Goal: Use online tool/utility: Use online tool/utility

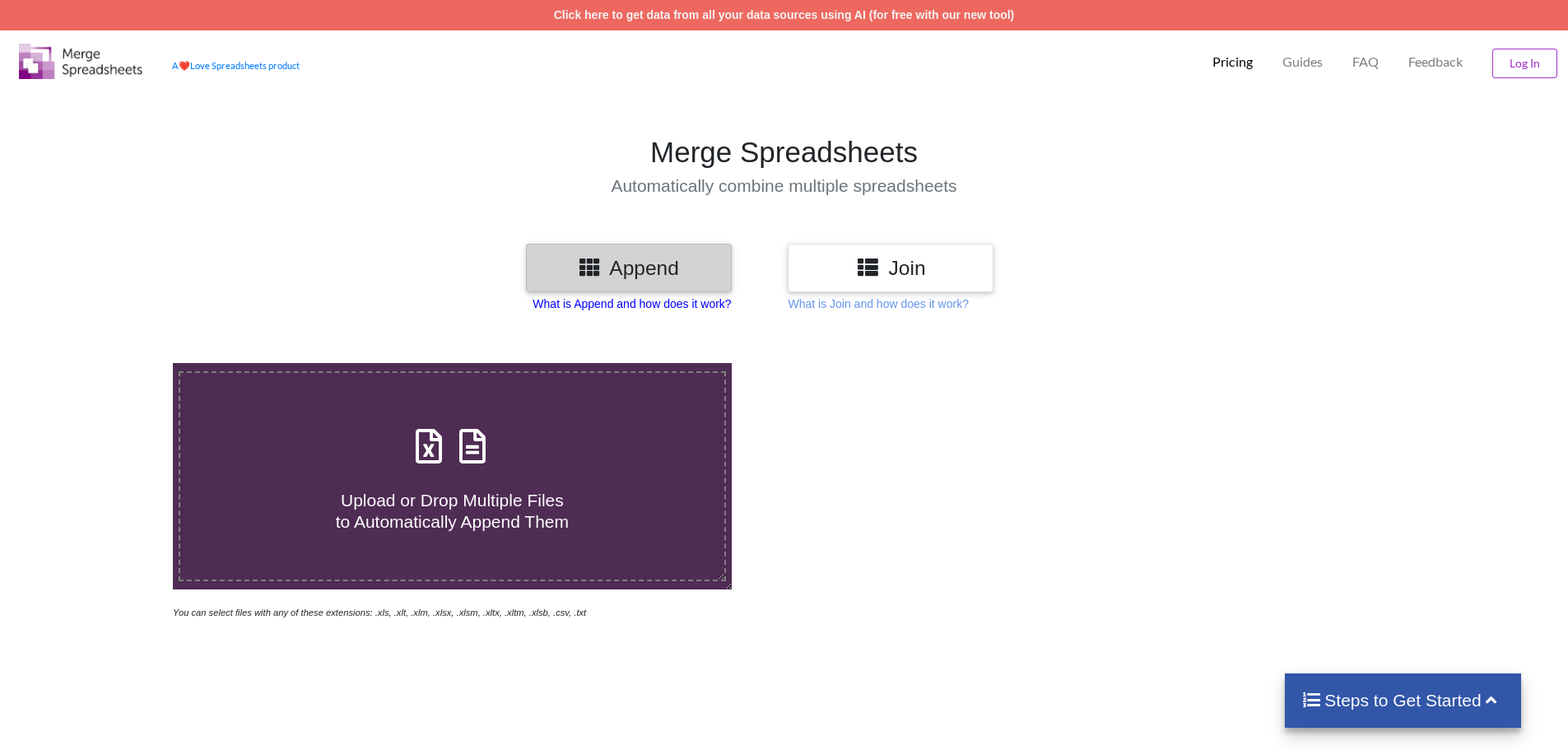
click at [676, 303] on p "What is Append and how does it work?" at bounding box center [631, 303] width 199 height 16
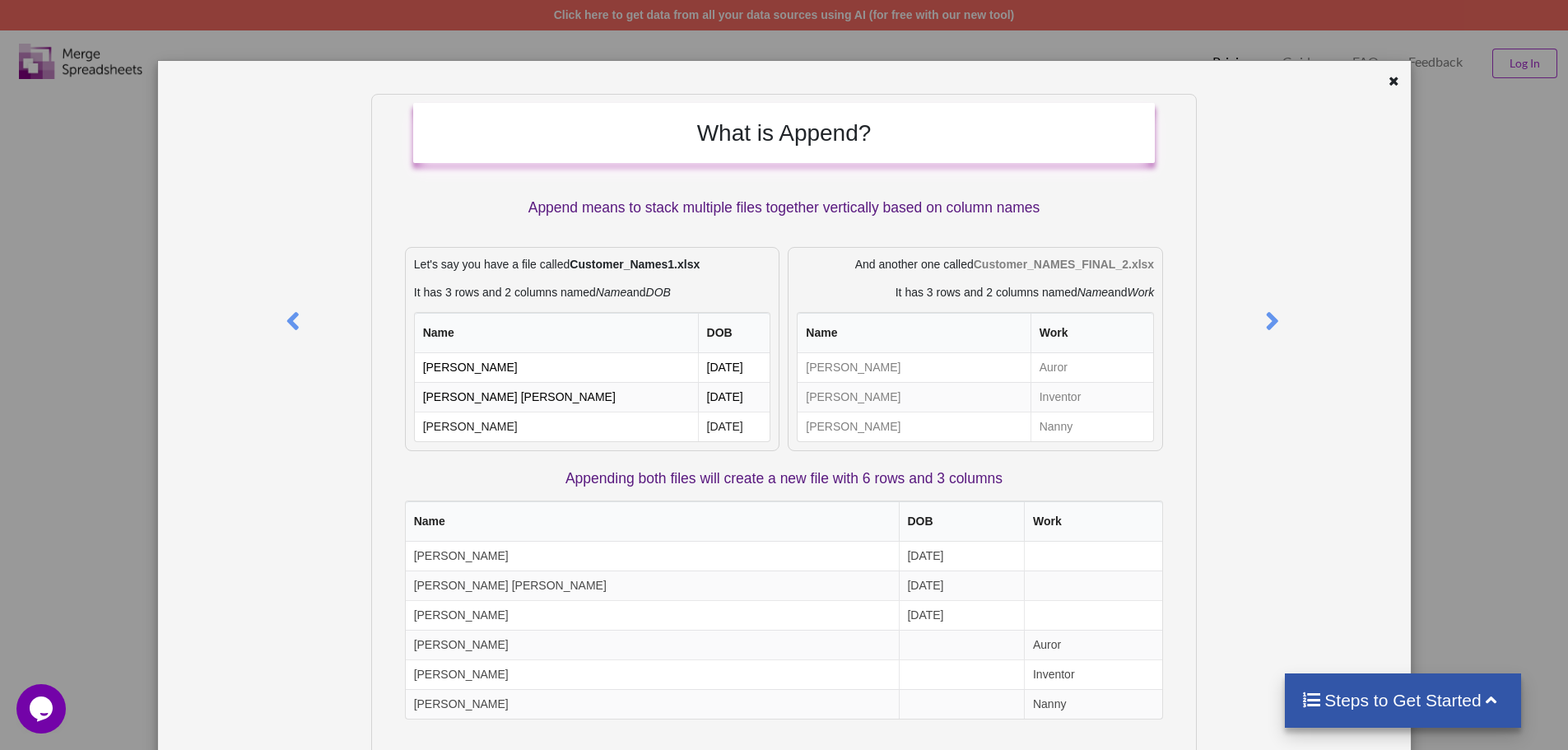
drag, startPoint x: 1388, startPoint y: 81, endPoint x: 1246, endPoint y: 225, distance: 202.2
click at [1387, 83] on icon at bounding box center [1394, 78] width 14 height 11
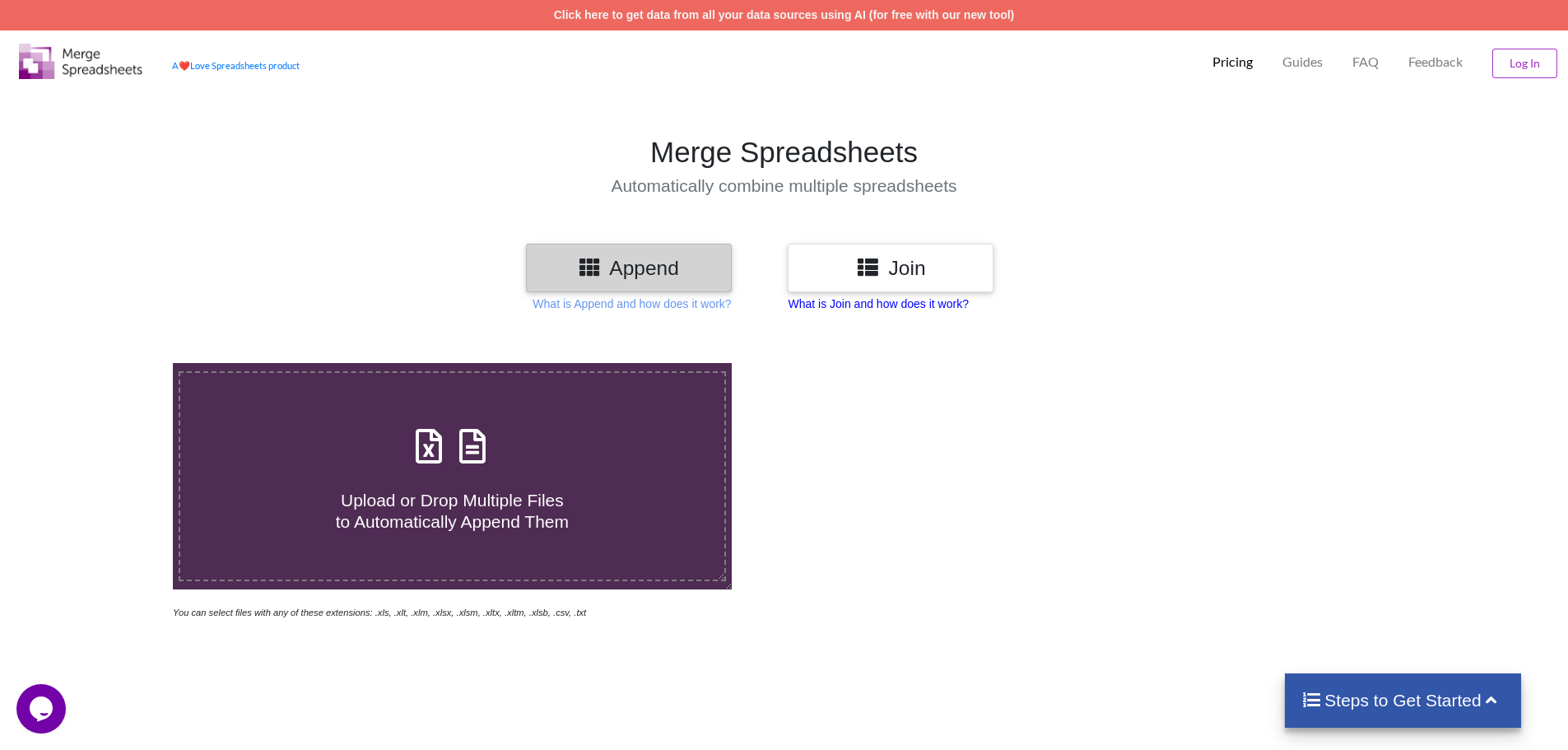
click at [901, 303] on p "What is Join and how does it work?" at bounding box center [878, 303] width 180 height 16
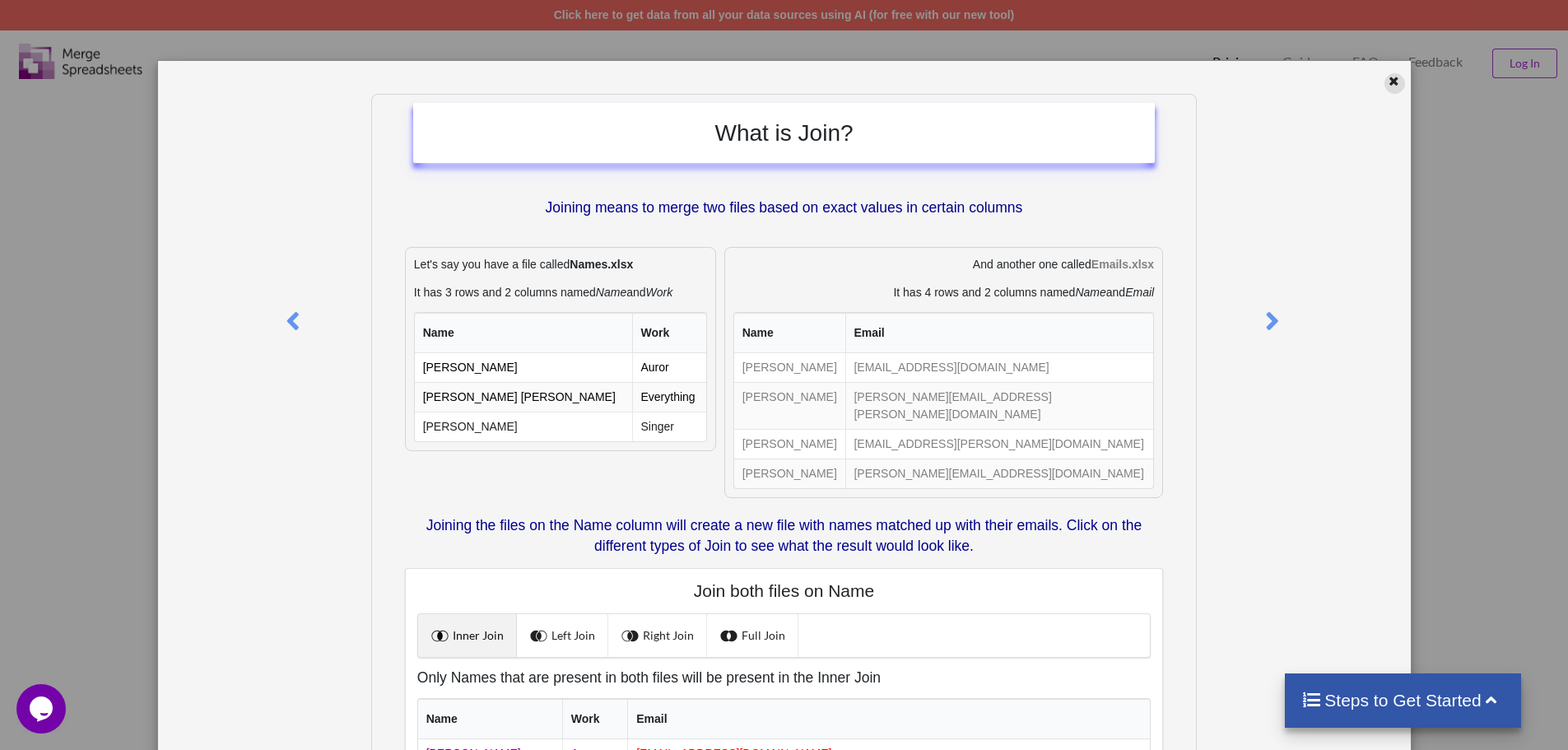
click at [1388, 78] on icon at bounding box center [1394, 78] width 14 height 11
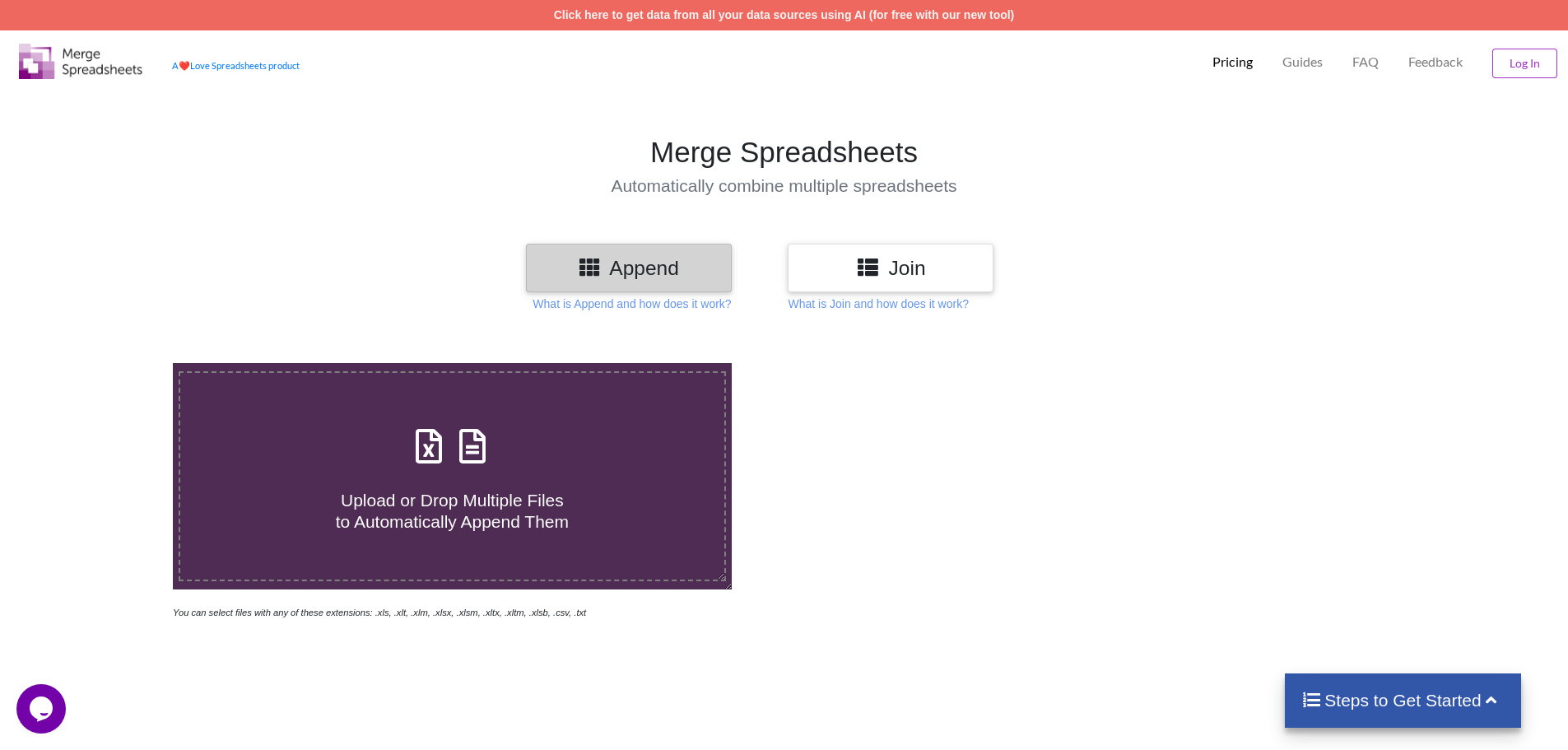
click at [617, 266] on h3 "Append" at bounding box center [629, 268] width 181 height 24
click at [591, 263] on icon at bounding box center [590, 266] width 24 height 21
click at [35, 548] on icon "Chat attention grabber" at bounding box center [35, 550] width 15 height 15
click at [1345, 703] on h4 "Steps to Get Started" at bounding box center [1403, 700] width 203 height 21
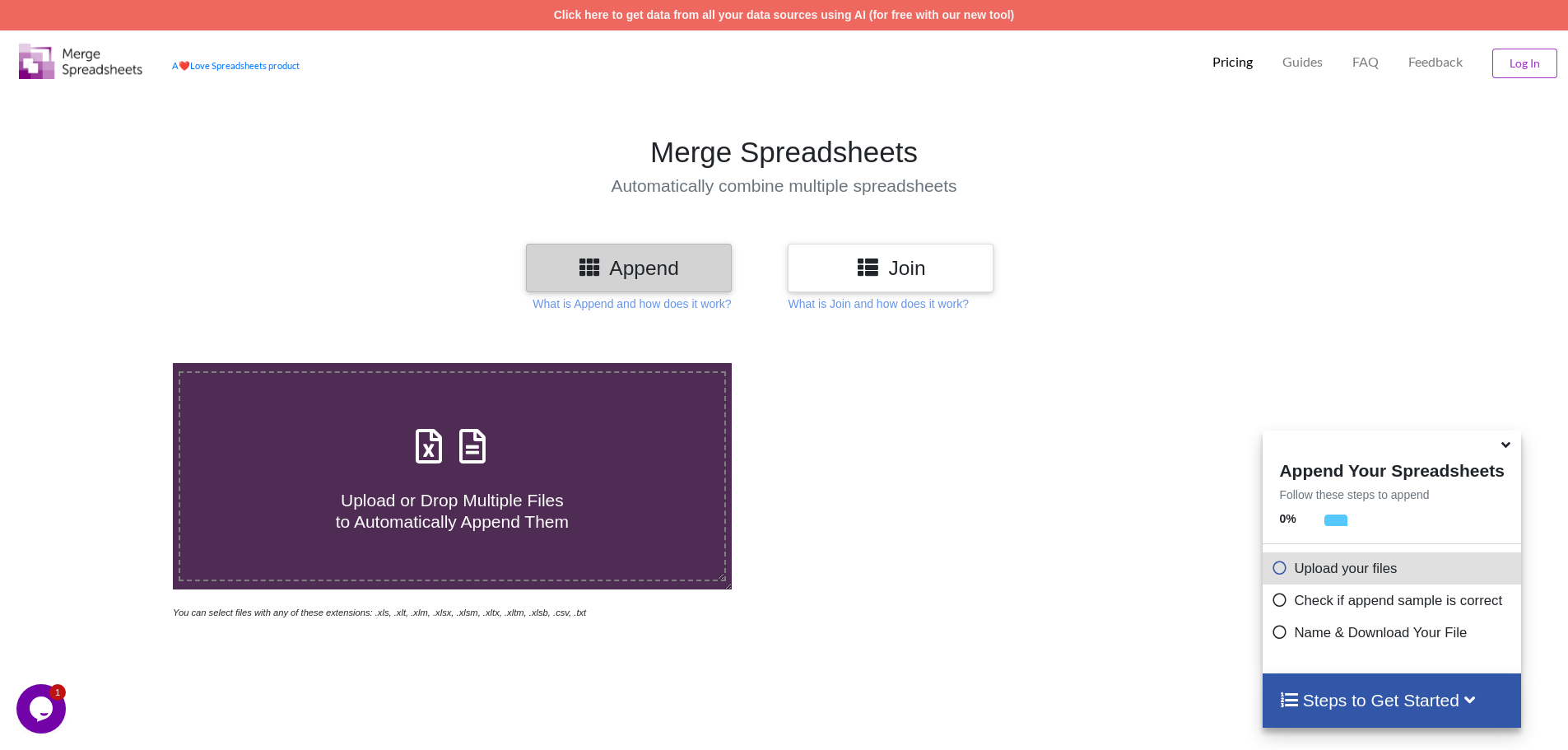
click at [1273, 571] on icon at bounding box center [1279, 565] width 16 height 14
drag, startPoint x: 926, startPoint y: 589, endPoint x: 916, endPoint y: 589, distance: 10.0
click at [921, 589] on div at bounding box center [1115, 492] width 663 height 258
click at [435, 455] on icon at bounding box center [428, 438] width 41 height 35
click at [112, 363] on input "Upload or Drop Multiple Files to Automatically Append Them" at bounding box center [112, 363] width 0 height 0
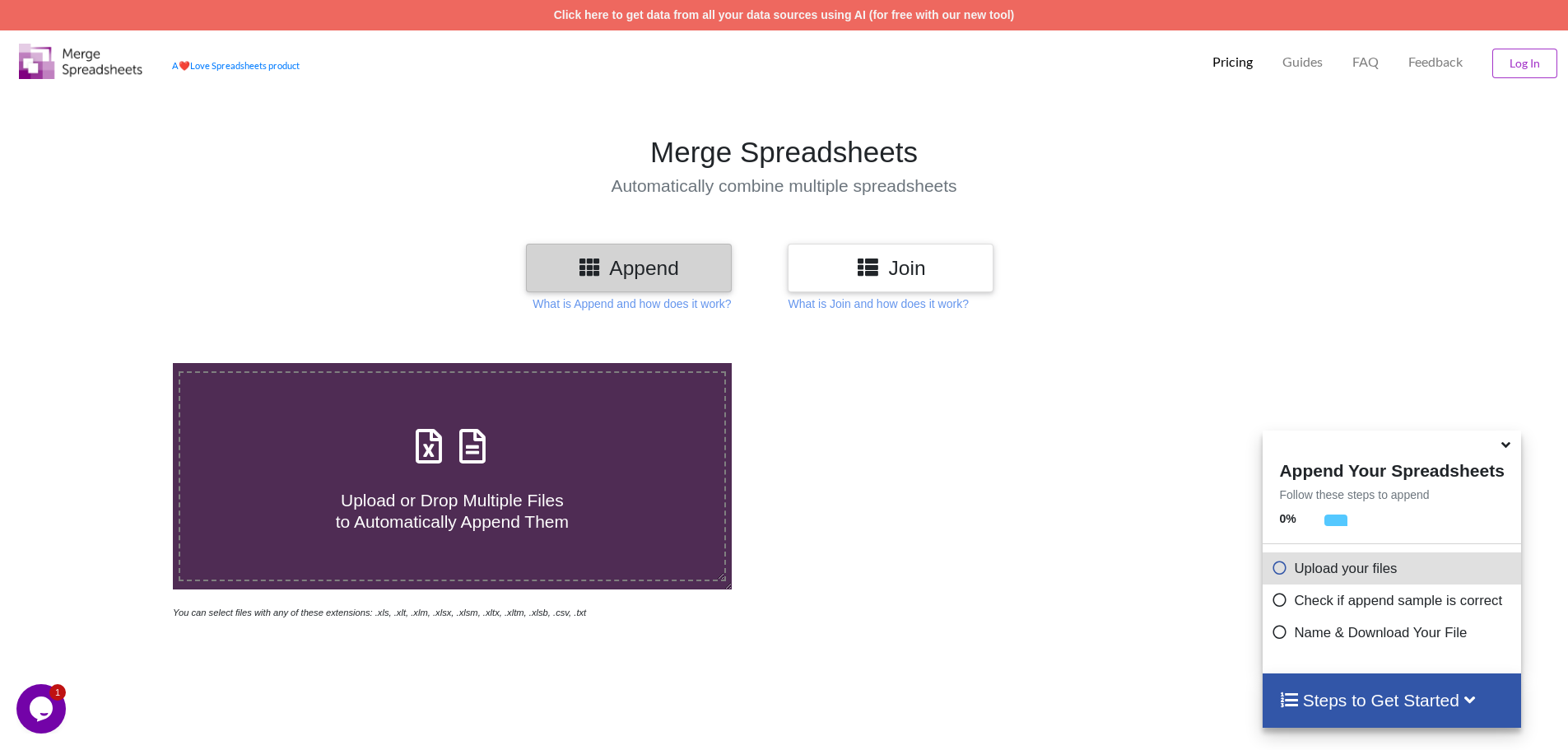
type input "C:\fakepath\1. GEDCOL 20MW SPARE List.xlsx"
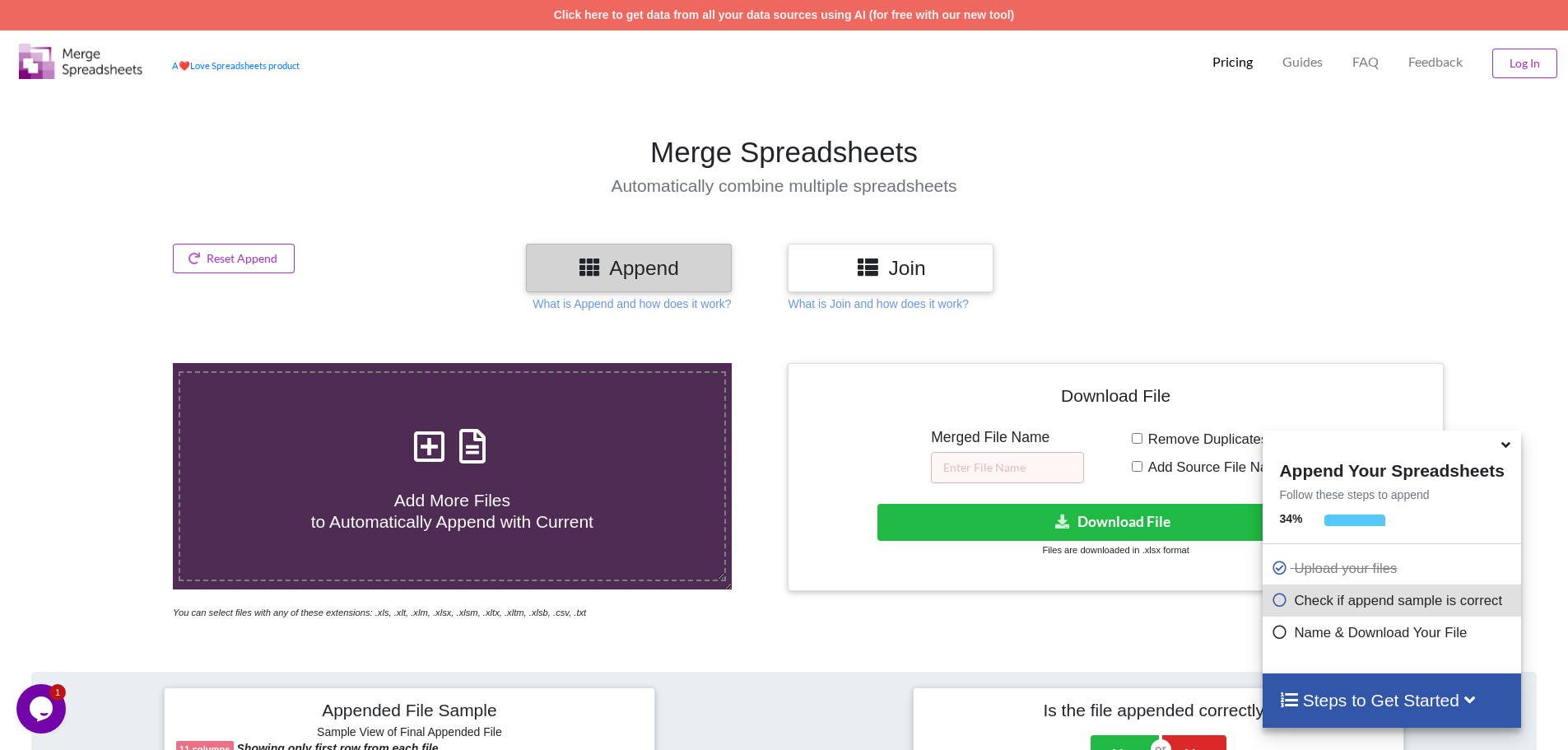
click at [1506, 444] on icon at bounding box center [1506, 441] width 17 height 15
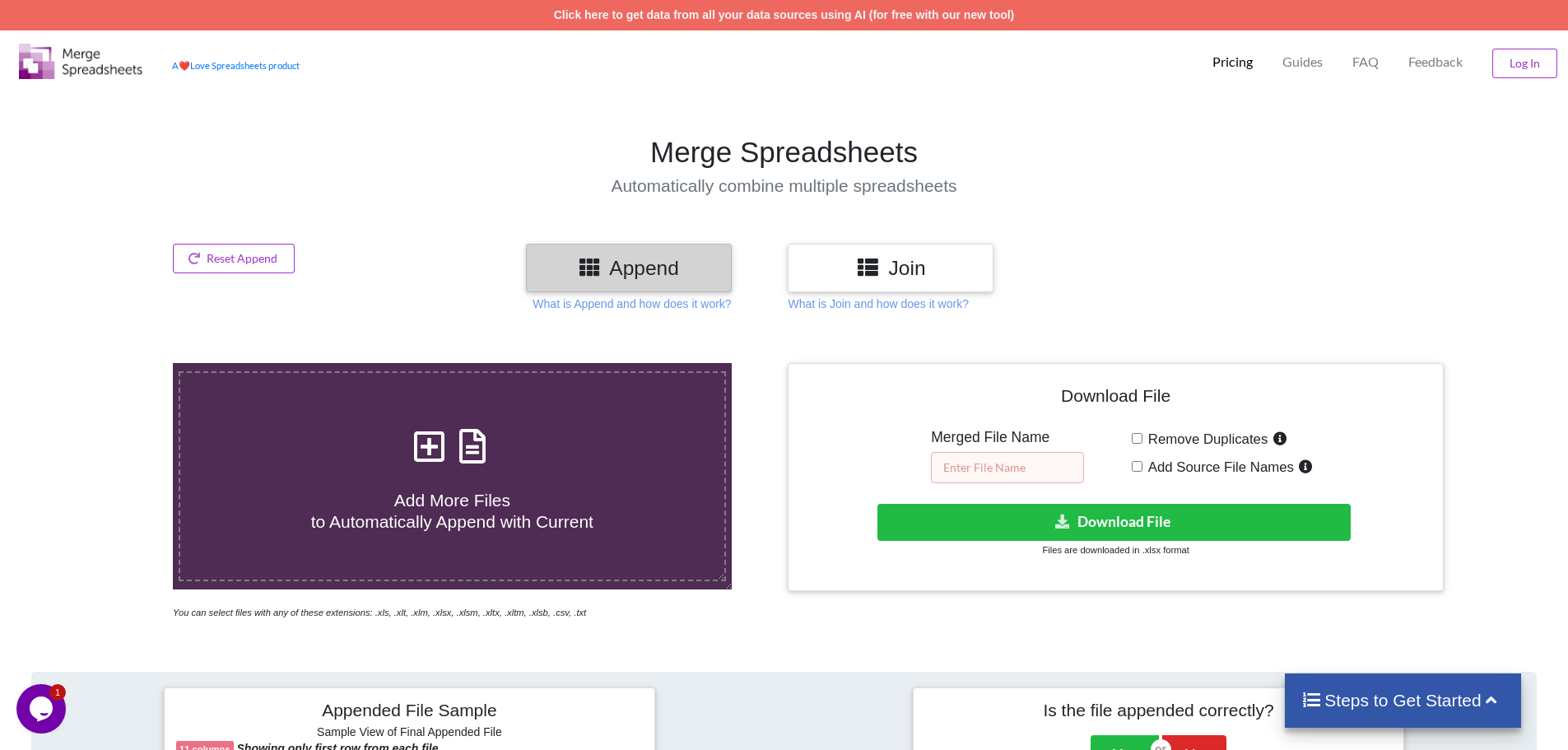
click at [993, 472] on input "text" at bounding box center [1008, 467] width 154 height 31
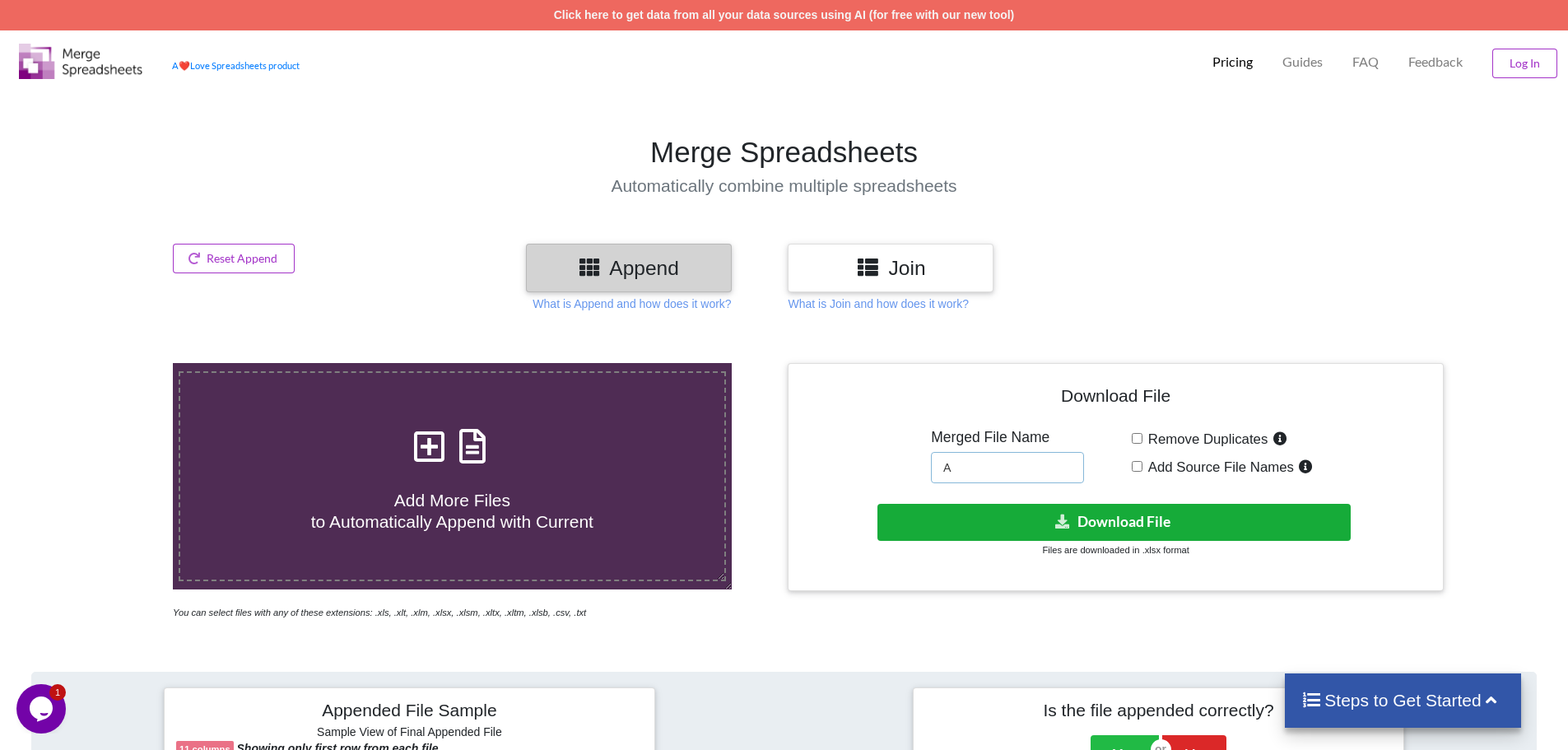
type input "A"
click at [1125, 524] on button "Download File" at bounding box center [1114, 522] width 474 height 37
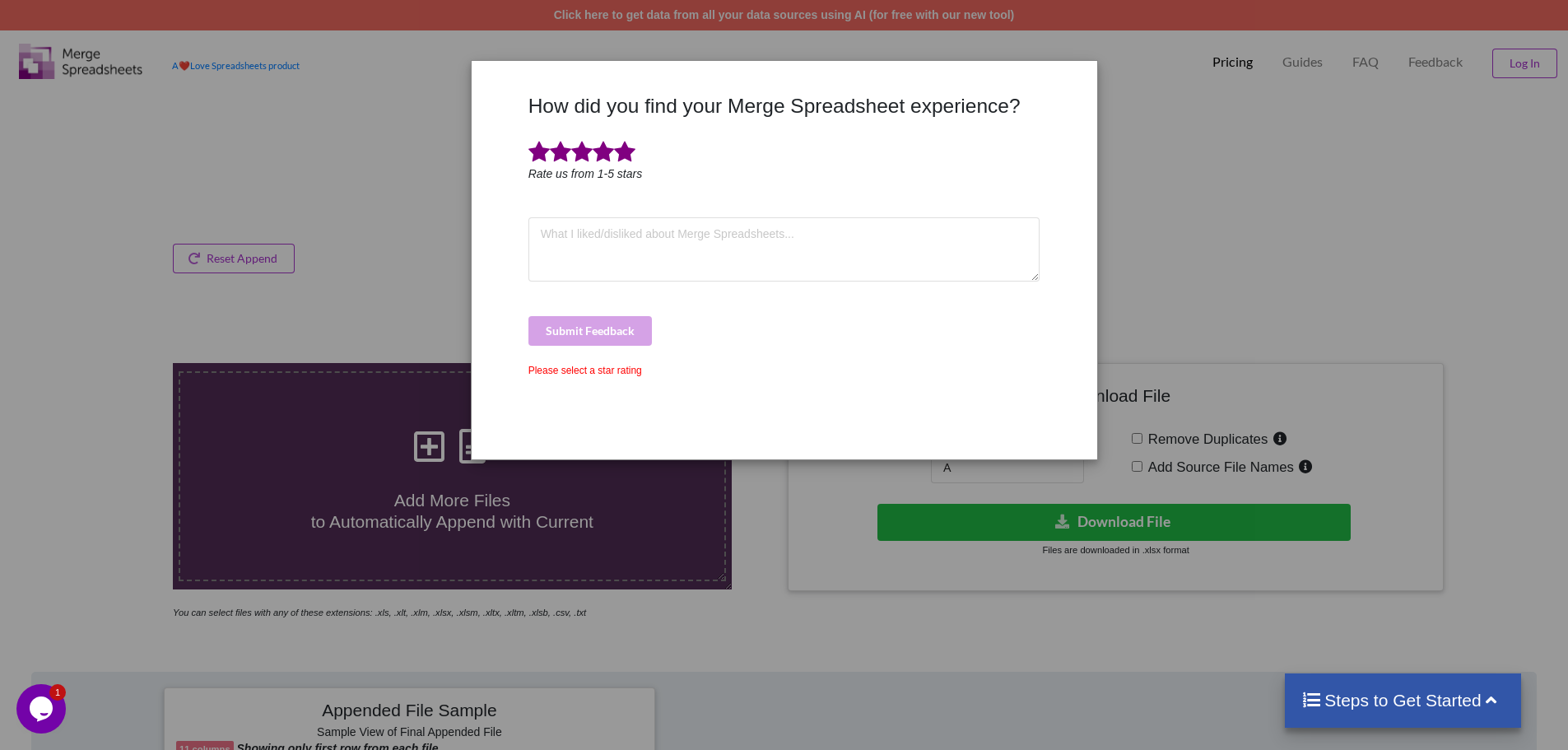
click at [629, 153] on span at bounding box center [624, 152] width 22 height 23
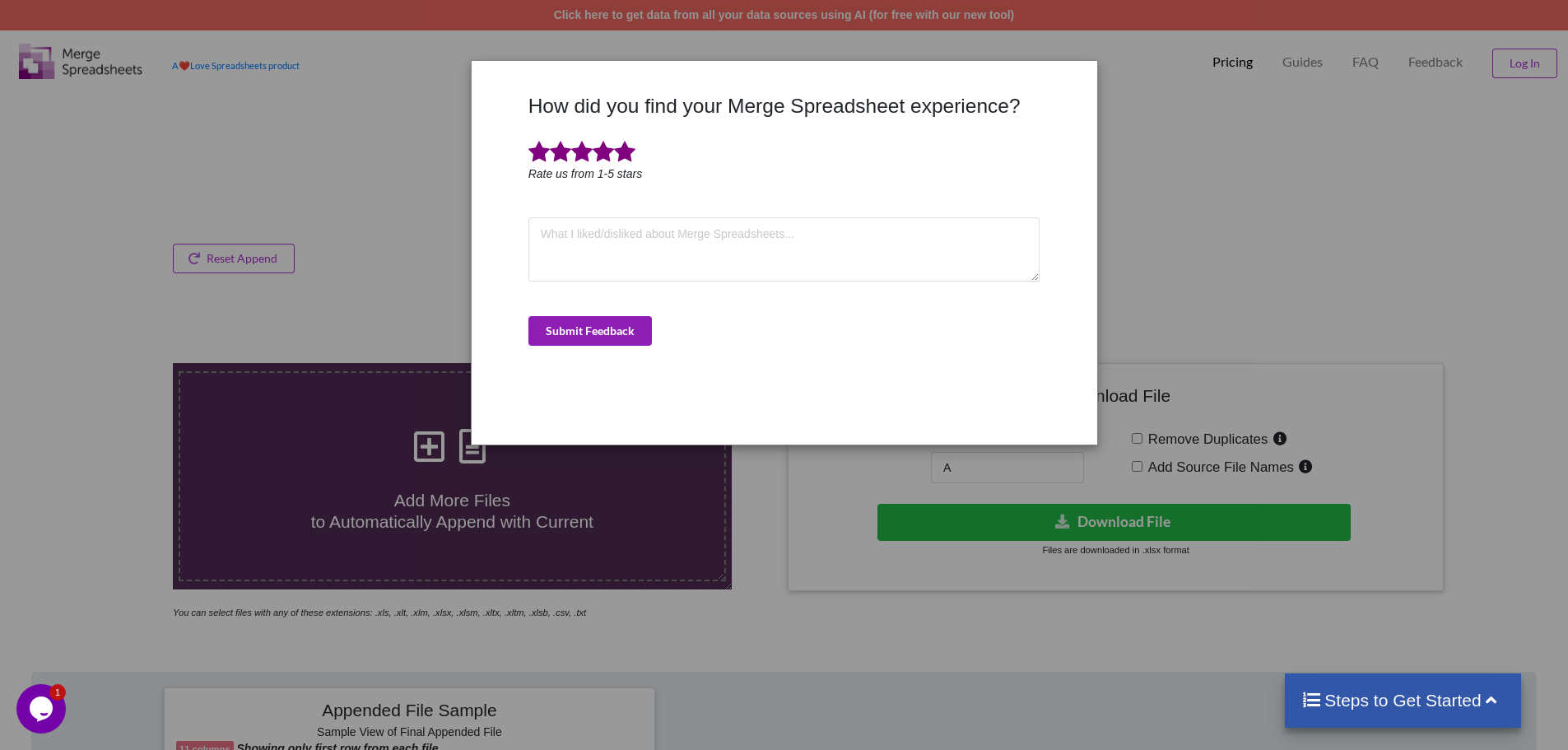
click at [611, 329] on button "Submit Feedback" at bounding box center [590, 330] width 123 height 29
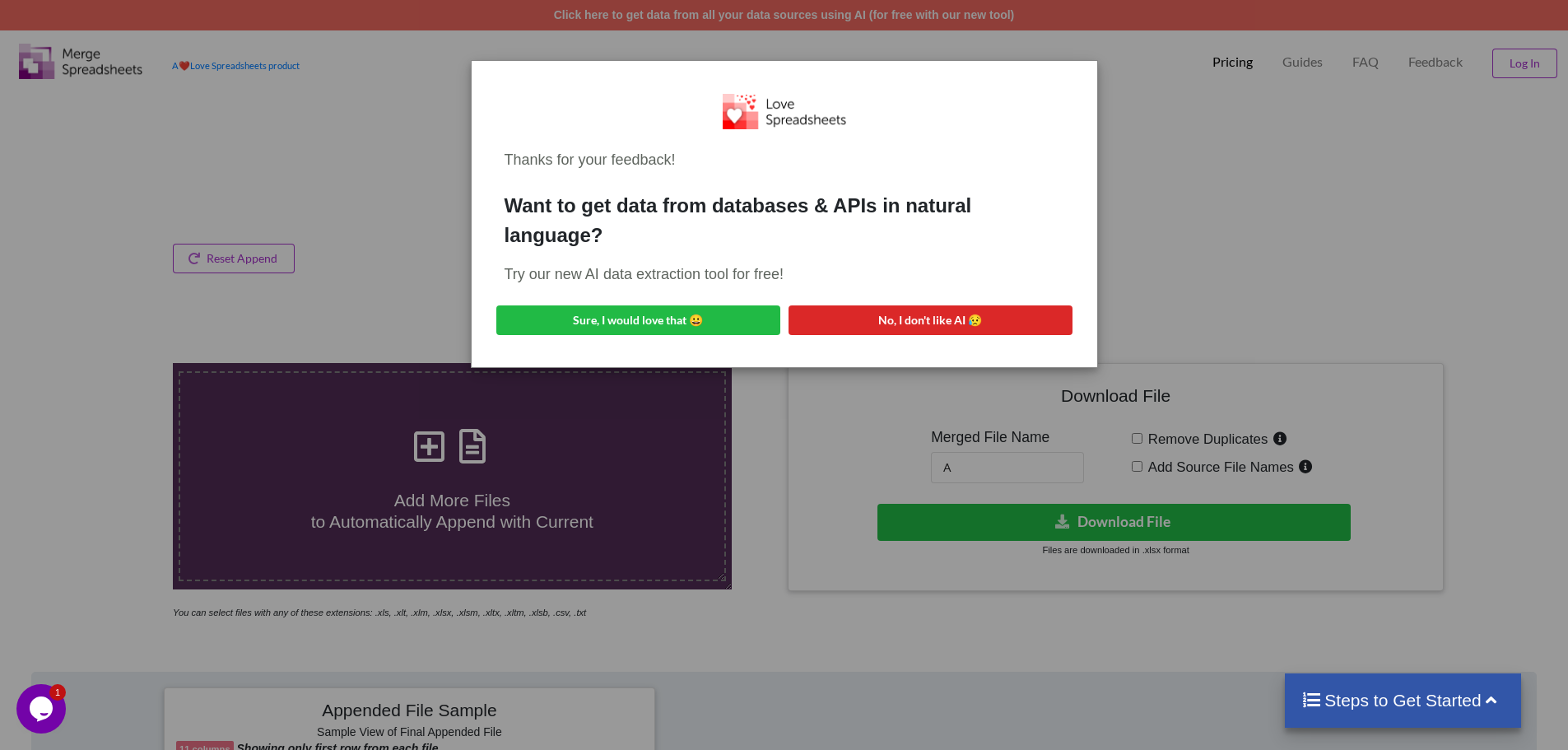
click at [1118, 218] on div "Thanks for your feedback! Want to get data from databases & APIs in natural lan…" at bounding box center [784, 375] width 1568 height 750
click at [363, 167] on div "Thanks for your feedback! Want to get data from databases & APIs in natural lan…" at bounding box center [784, 375] width 1568 height 750
click at [1414, 224] on div "Thanks for your feedback! Want to get data from databases & APIs in natural lan…" at bounding box center [784, 375] width 1568 height 750
